Goal: Obtain resource: Obtain resource

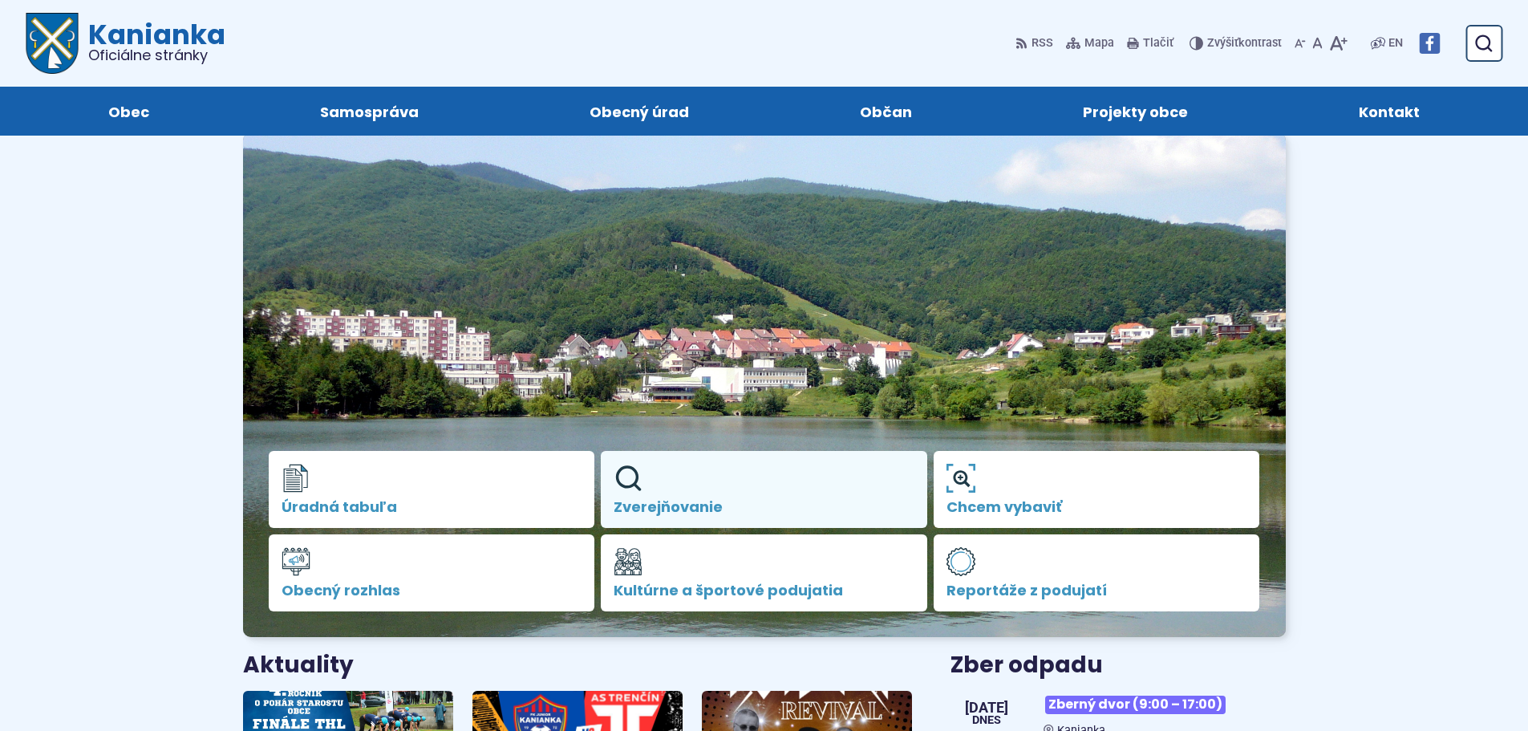
click at [657, 496] on link "Zverejňovanie" at bounding box center [764, 489] width 326 height 77
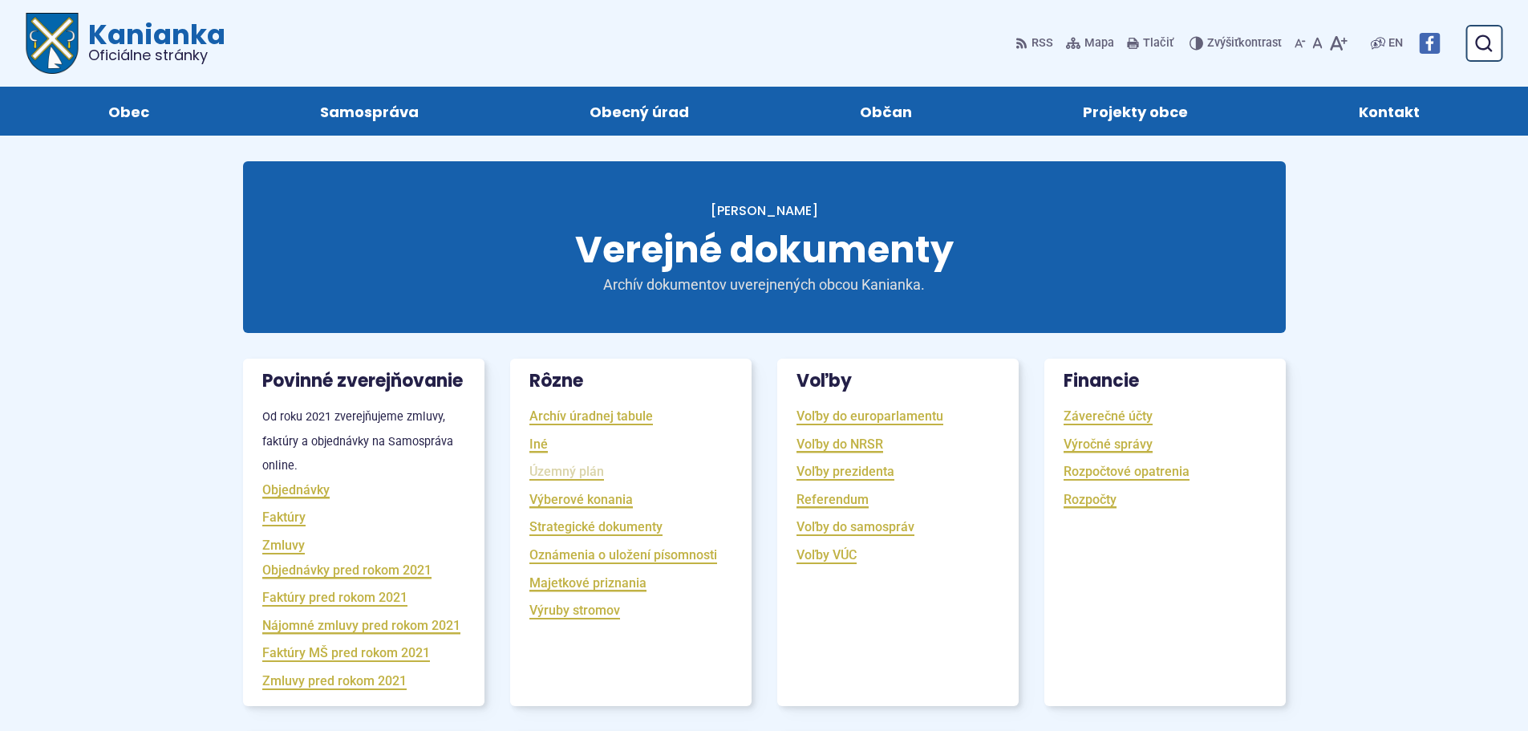
click at [562, 470] on link "Územný plán" at bounding box center [566, 471] width 75 height 18
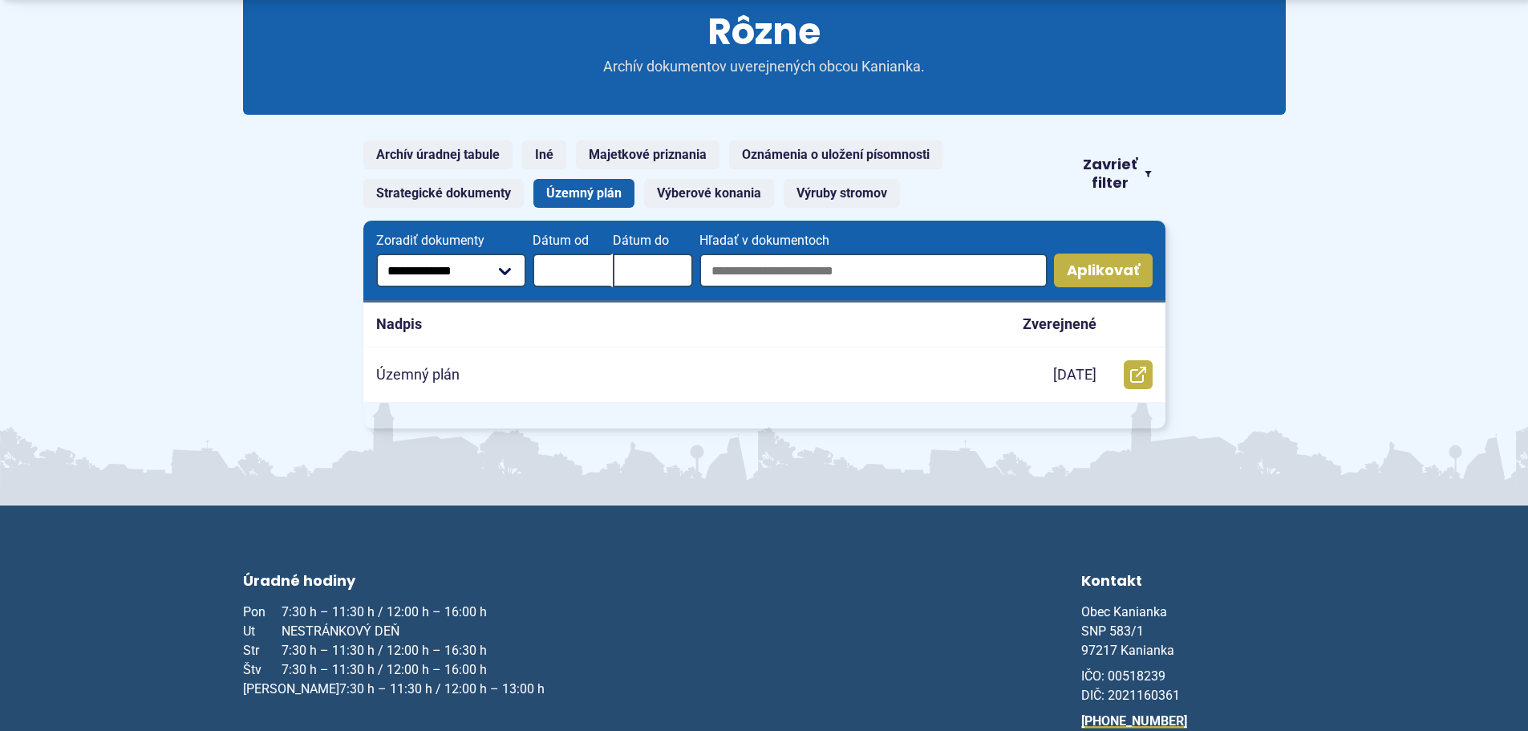
scroll to position [241, 0]
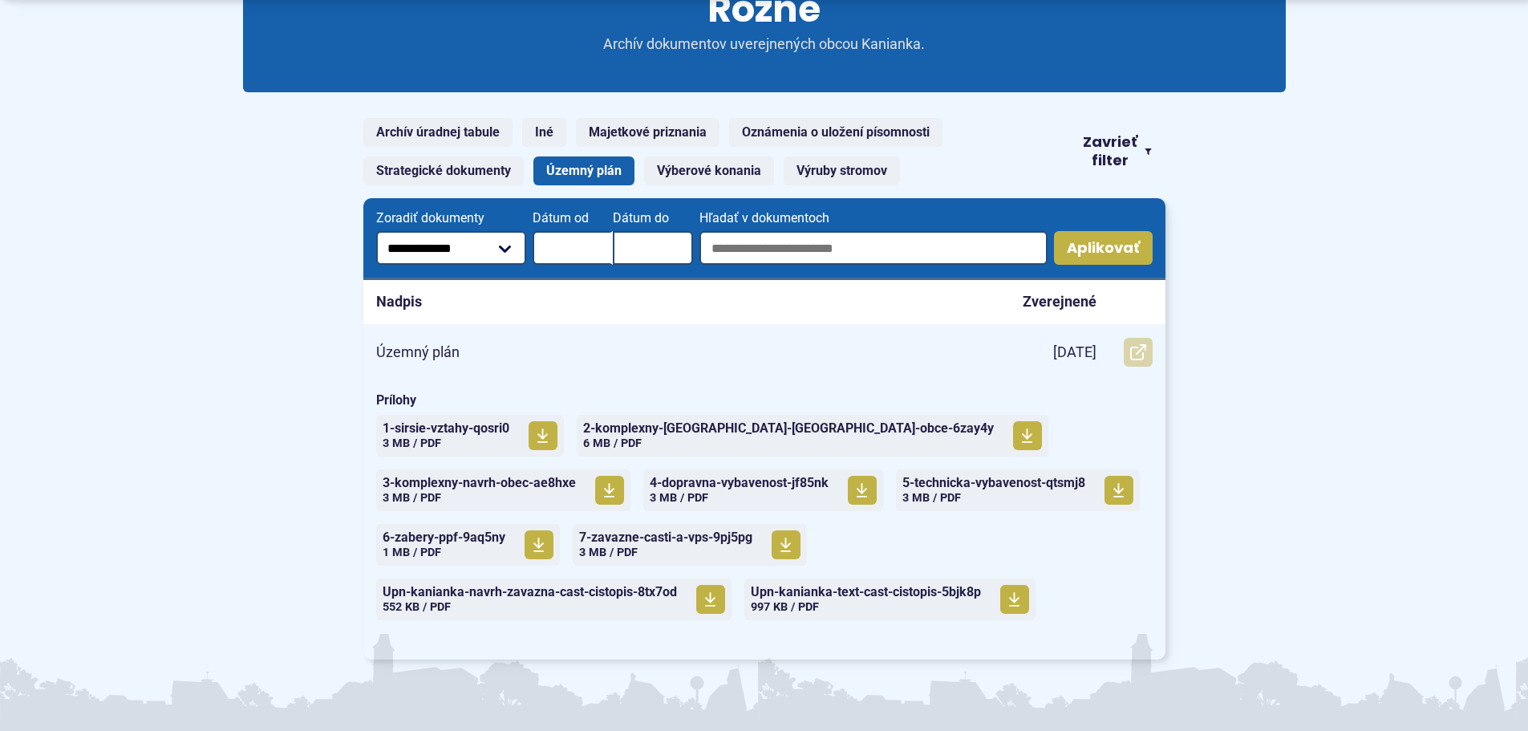
click at [1129, 362] on link "Otvoriť document Územný plán v novom okne." at bounding box center [1138, 352] width 29 height 29
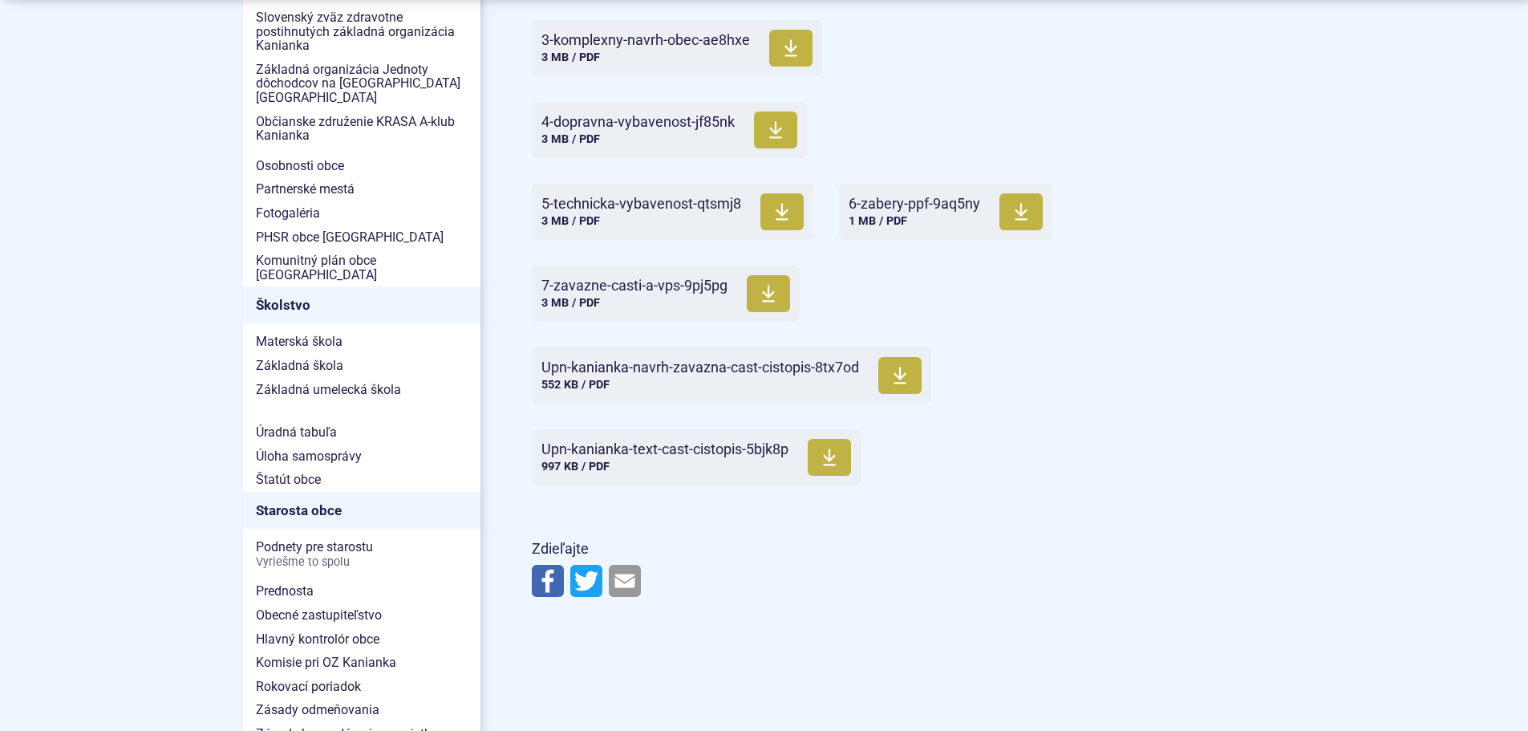
scroll to position [642, 0]
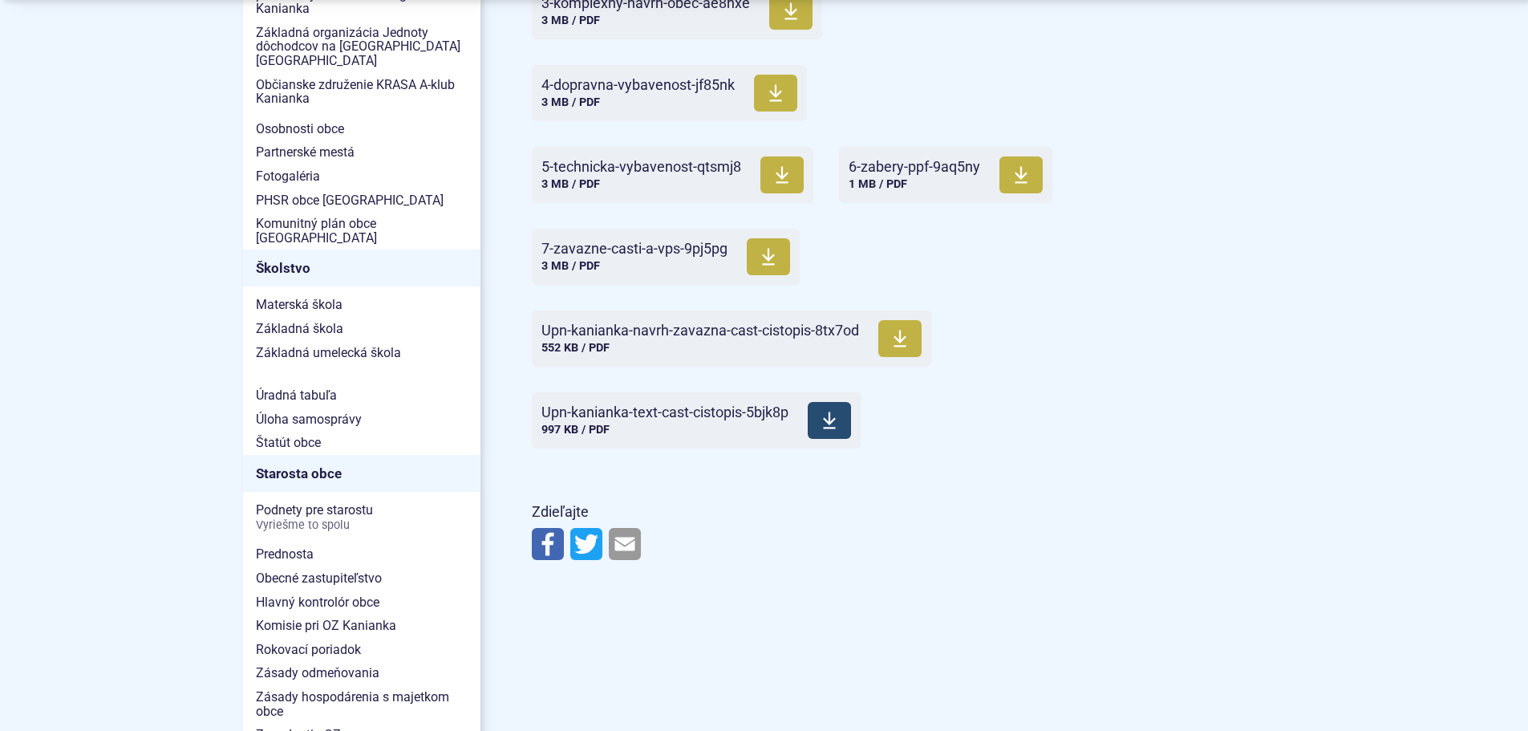
click at [675, 417] on span "Upn-kanianka-text-cast-cistopis-5bjk8p" at bounding box center [664, 412] width 247 height 16
